Goal: Task Accomplishment & Management: Manage account settings

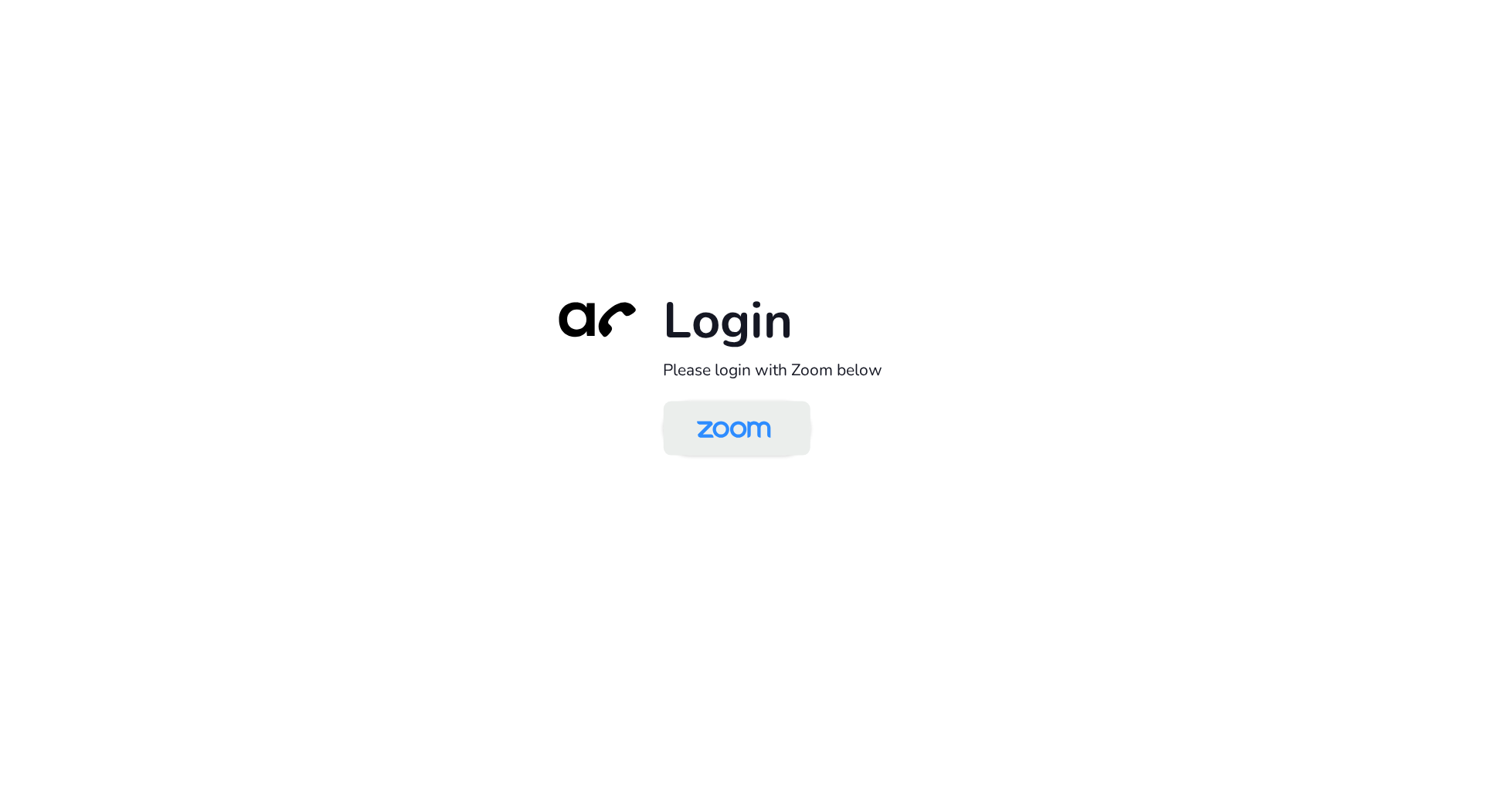
click at [751, 436] on img at bounding box center [734, 430] width 106 height 50
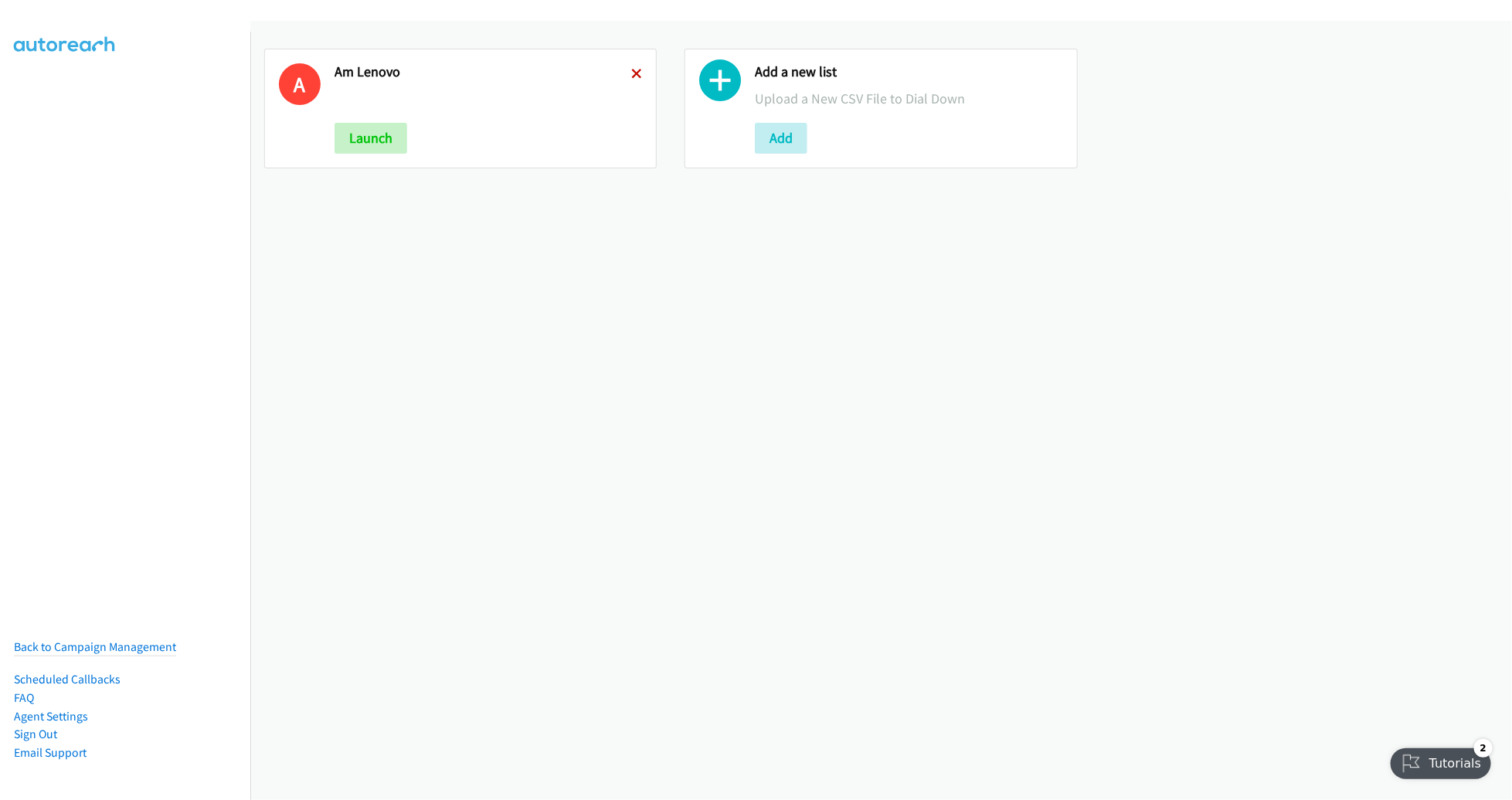
click at [632, 72] on icon at bounding box center [636, 74] width 11 height 11
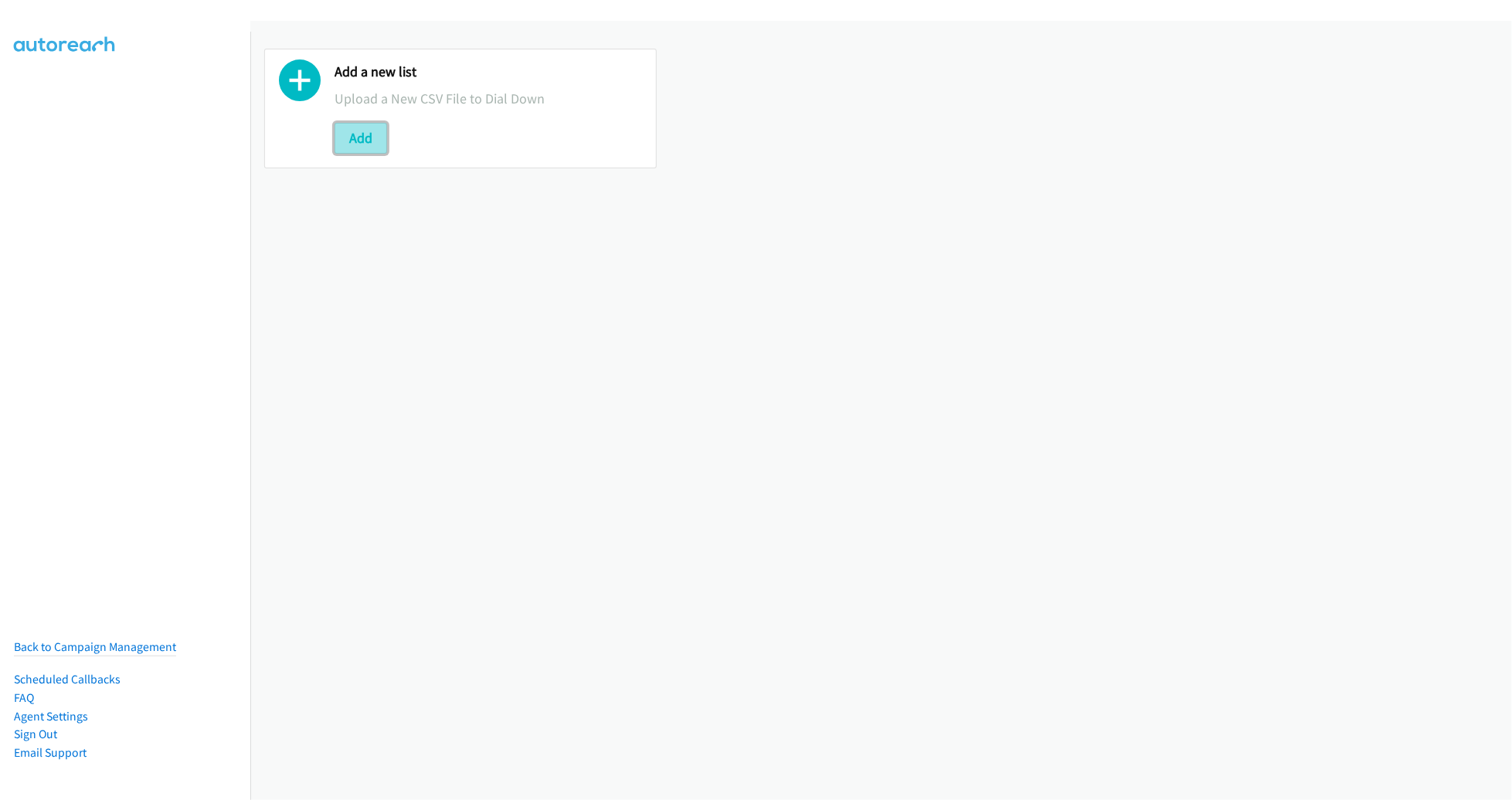
click at [370, 128] on button "Add" at bounding box center [360, 138] width 52 height 31
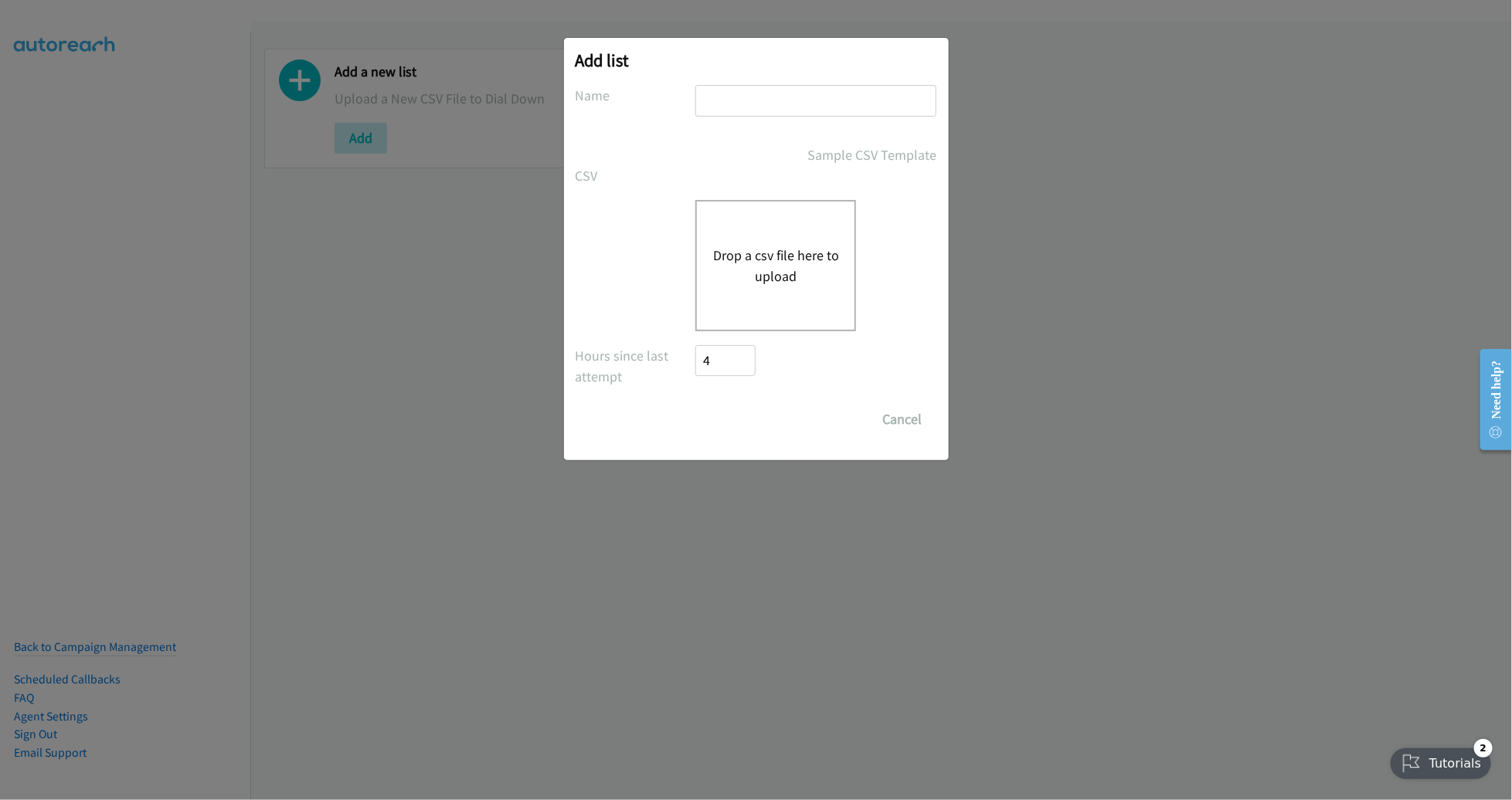
click at [833, 287] on div "Drop a csv file here to upload" at bounding box center [775, 266] width 160 height 131
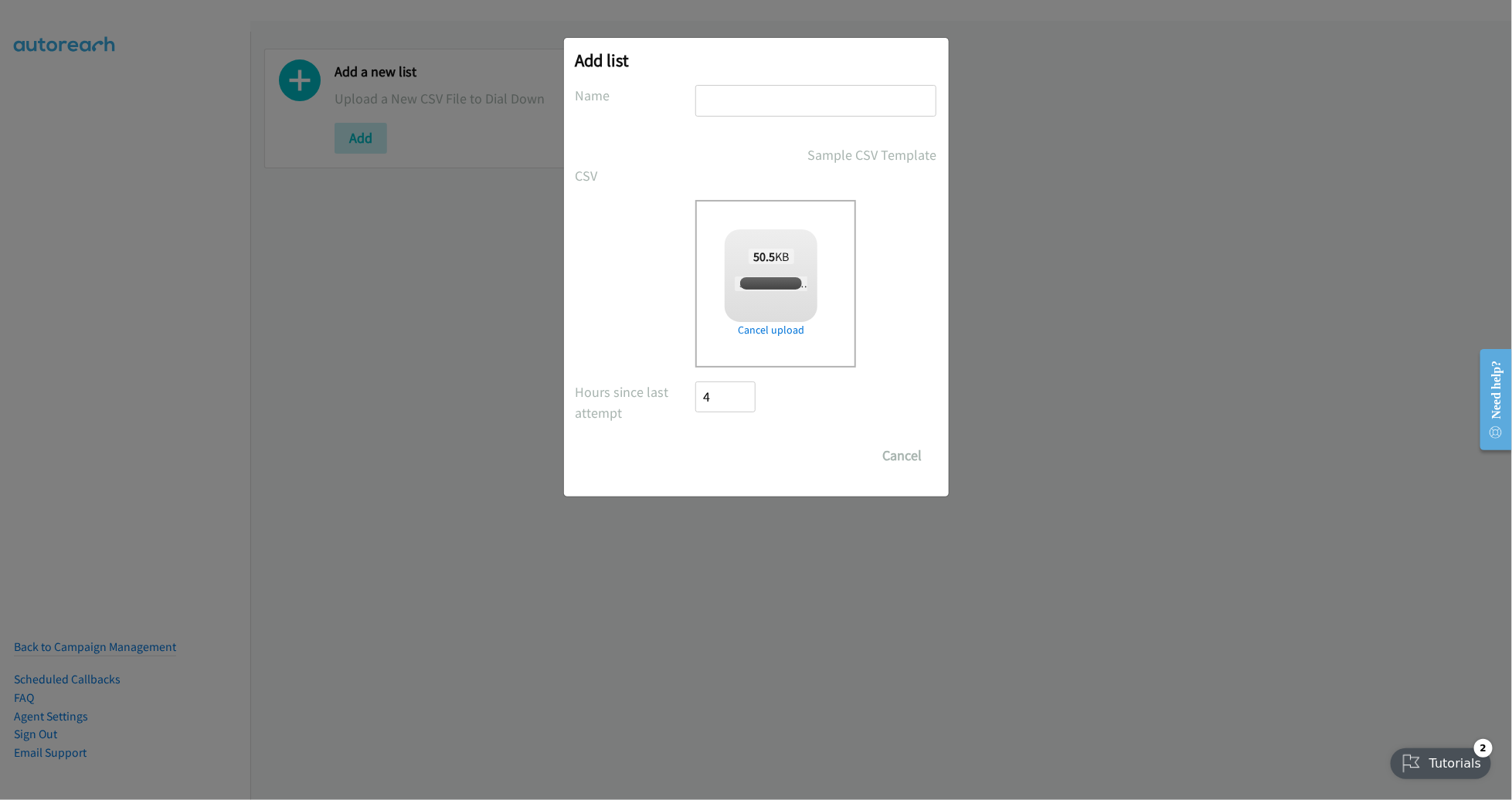
checkbox input "true"
click at [799, 102] on input "text" at bounding box center [815, 101] width 241 height 32
type input "LENOVO AM"
click at [696, 440] on input "Save List" at bounding box center [737, 455] width 82 height 31
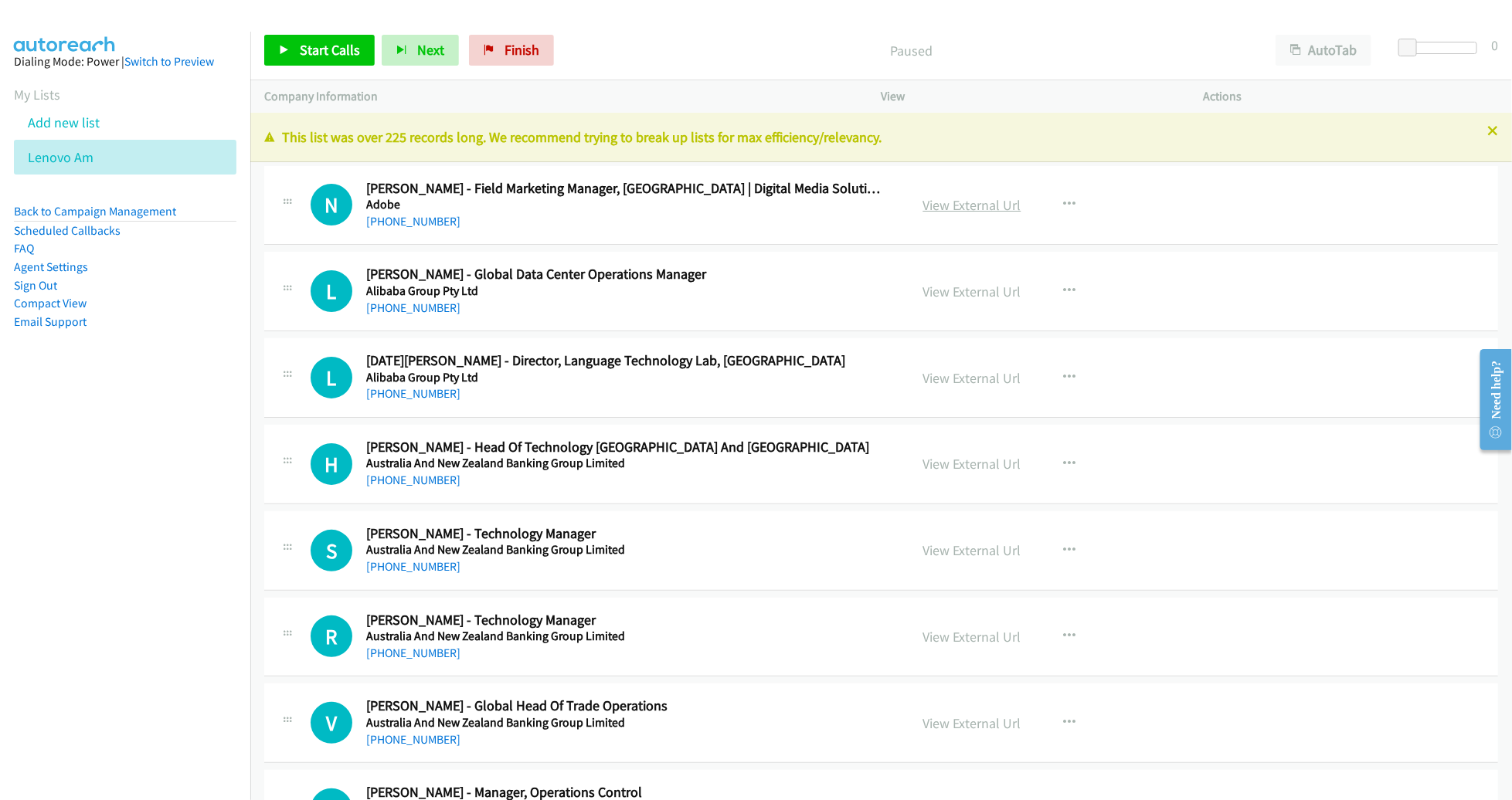
click at [992, 201] on link "View External Url" at bounding box center [971, 205] width 98 height 18
click at [955, 202] on link "View External Url" at bounding box center [971, 205] width 98 height 18
